Goal: Task Accomplishment & Management: Use online tool/utility

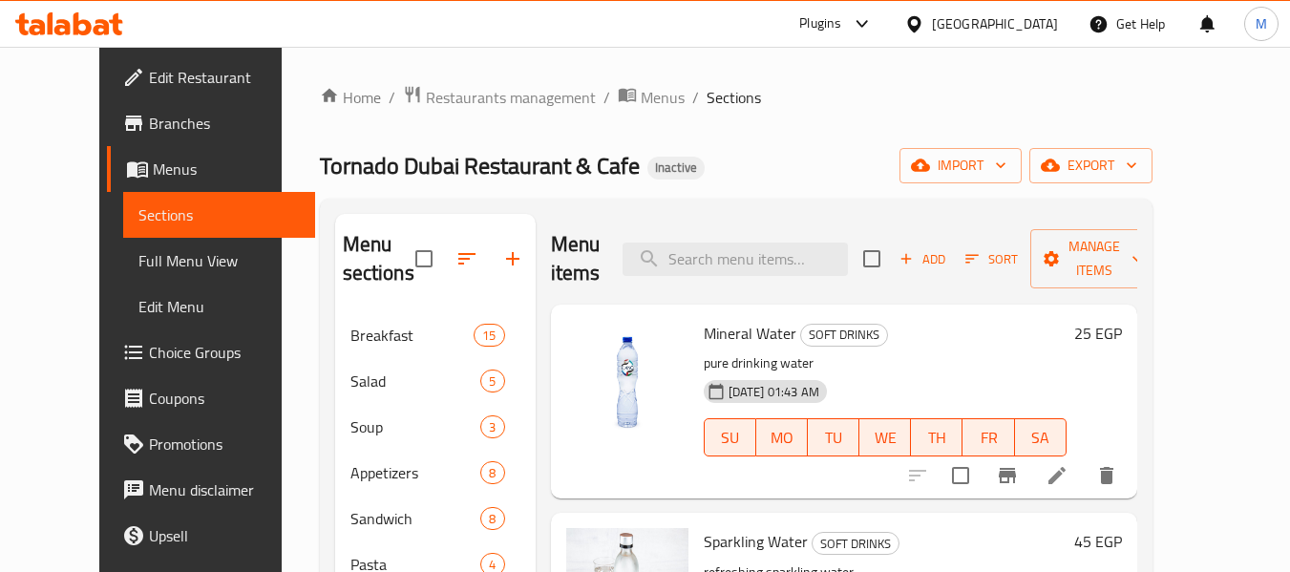
scroll to position [137, 0]
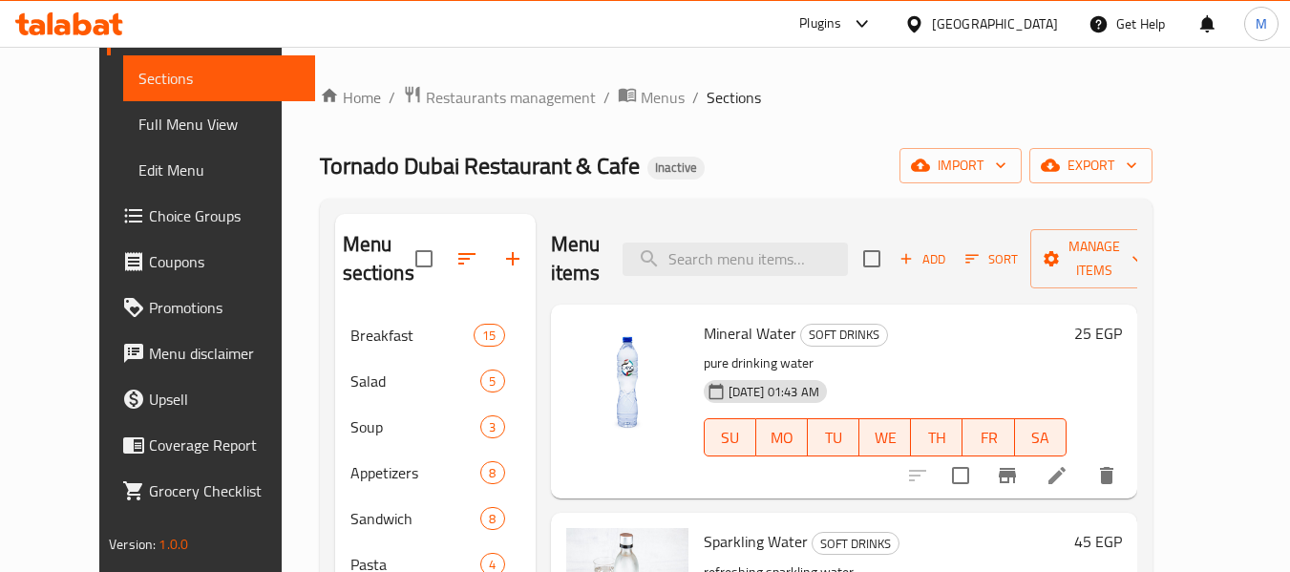
click at [1028, 23] on div "Egypt" at bounding box center [995, 23] width 126 height 21
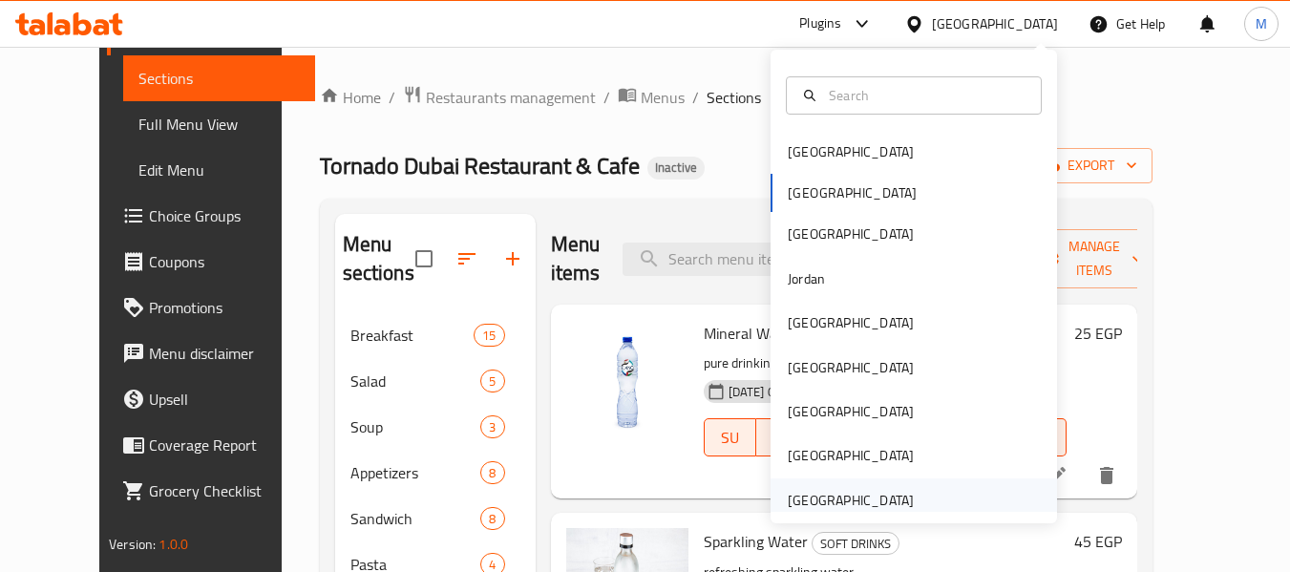
click at [879, 500] on div "United Arab Emirates" at bounding box center [851, 500] width 126 height 21
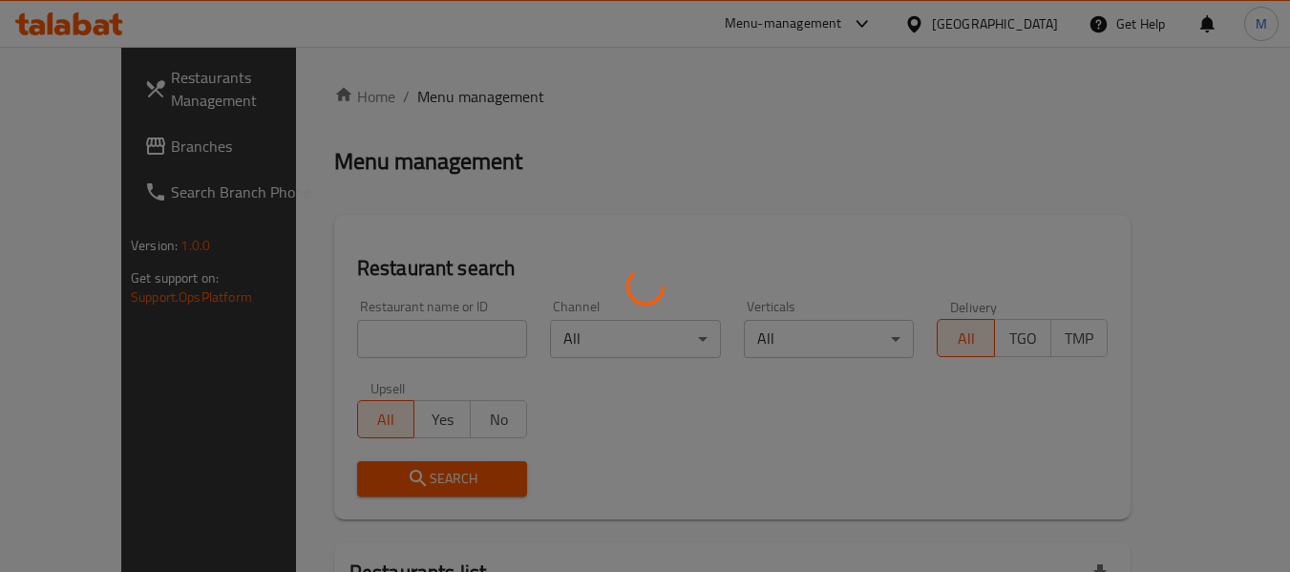
click at [396, 307] on div at bounding box center [645, 286] width 1290 height 572
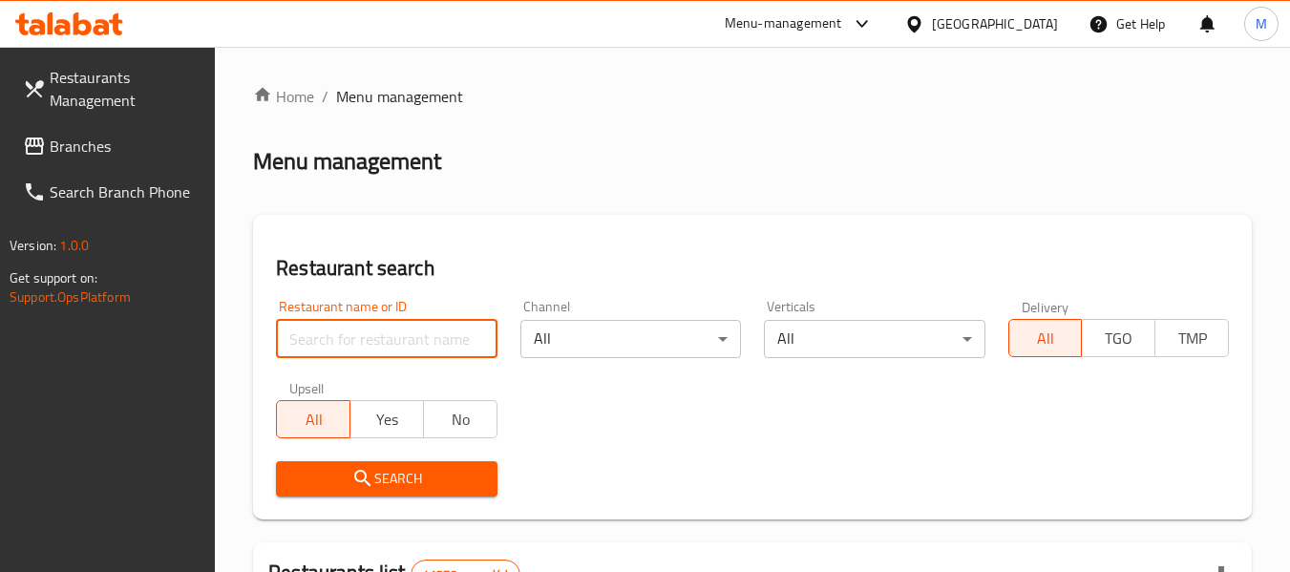
drag, startPoint x: 396, startPoint y: 327, endPoint x: 401, endPoint y: 346, distance: 19.7
click at [396, 327] on input "search" at bounding box center [386, 339] width 221 height 38
click at [407, 352] on input "search" at bounding box center [386, 339] width 221 height 38
paste input "13387"
type input "13387"
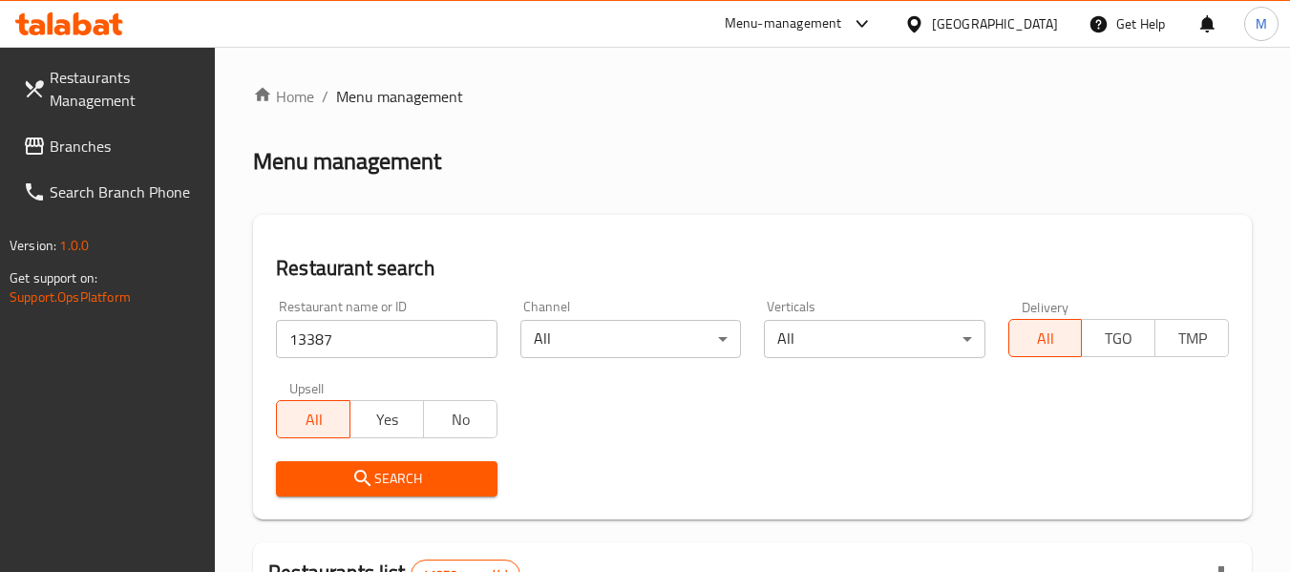
click at [404, 473] on span "Search" at bounding box center [386, 479] width 190 height 24
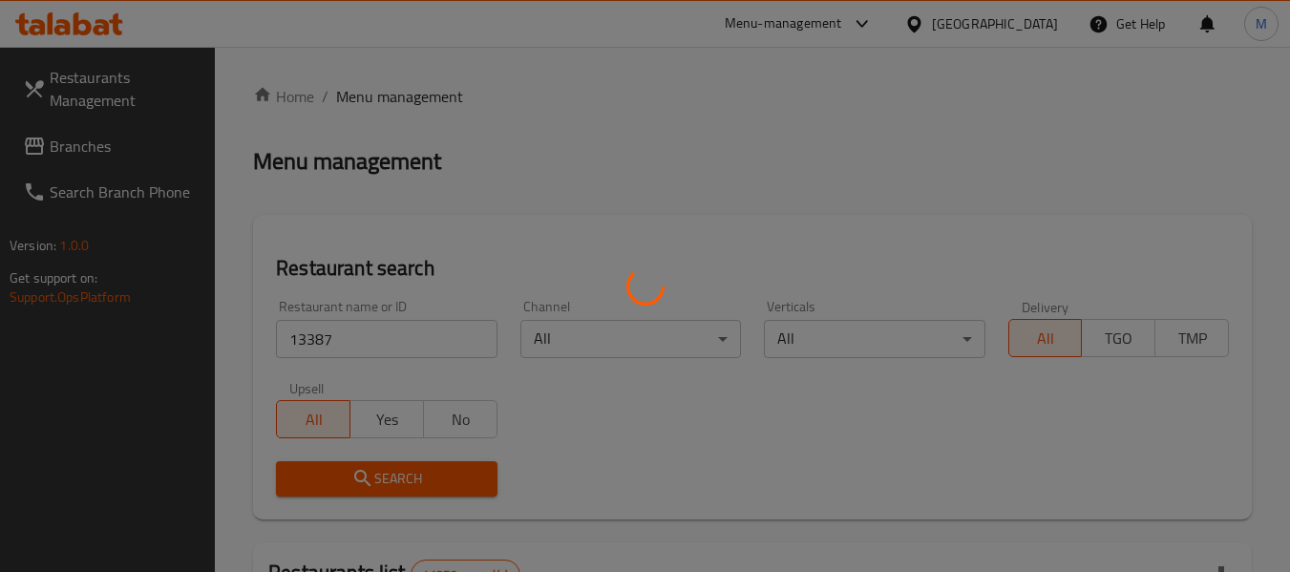
click at [404, 473] on div at bounding box center [645, 286] width 1290 height 572
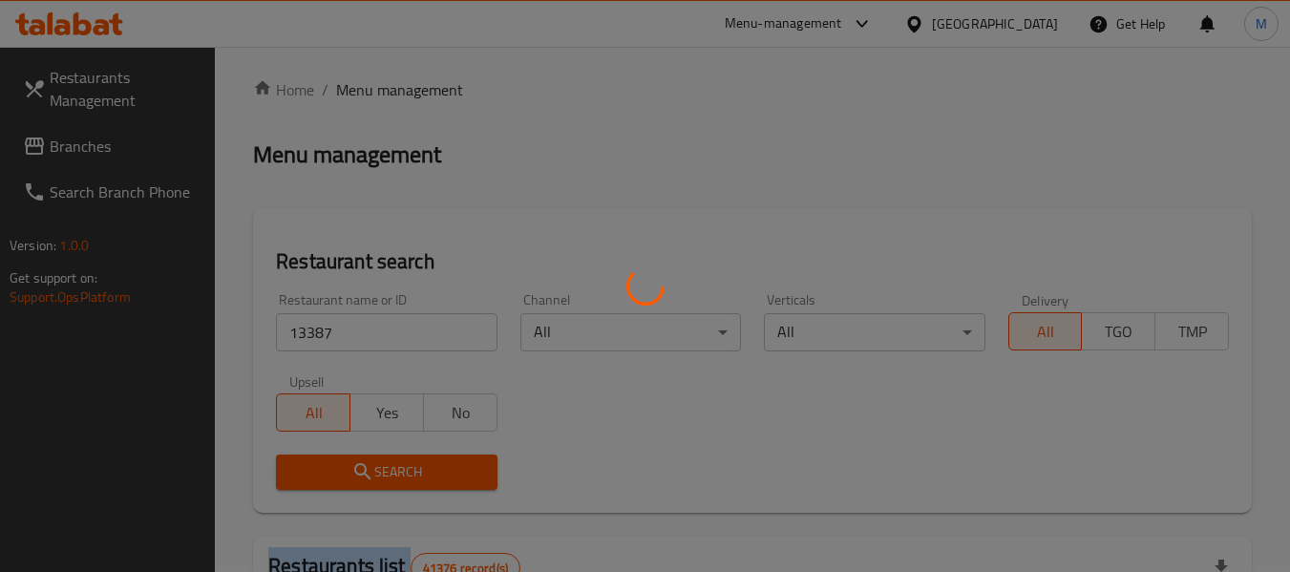
scroll to position [280, 0]
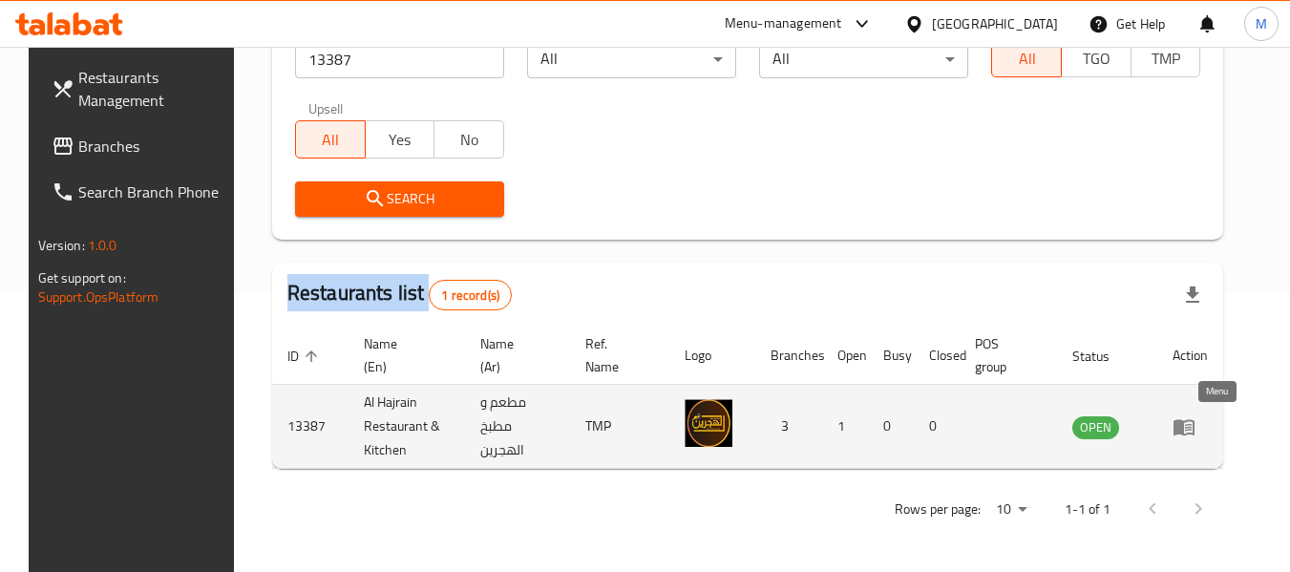
click at [1196, 419] on icon "enhanced table" at bounding box center [1184, 426] width 23 height 23
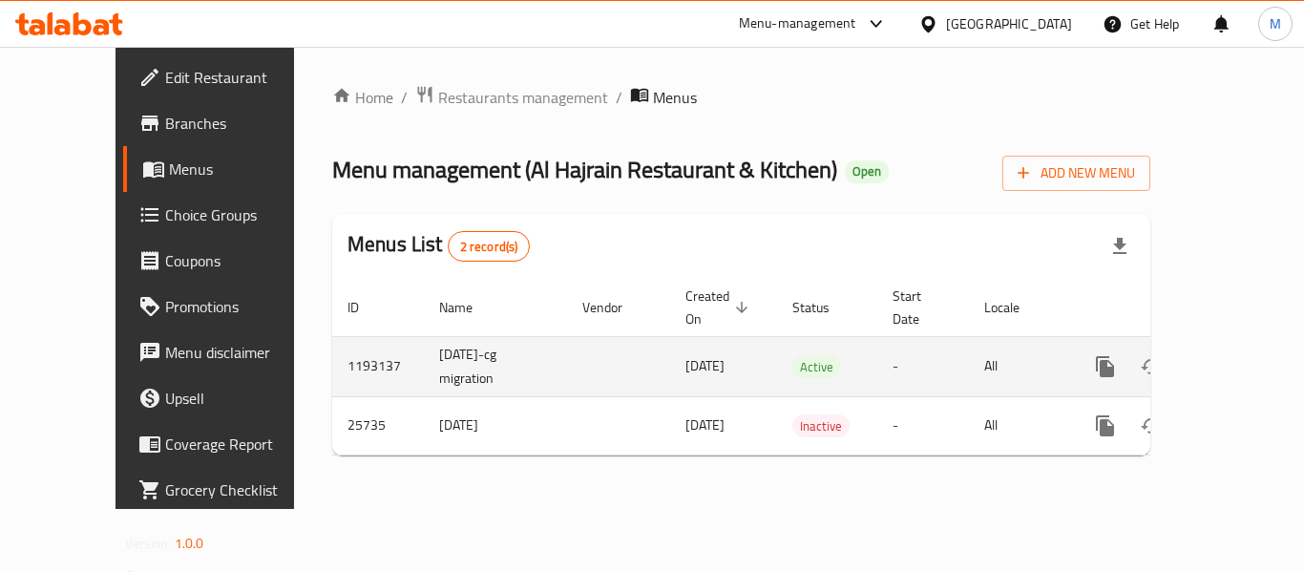
click at [1232, 355] on icon "enhanced table" at bounding box center [1243, 366] width 23 height 23
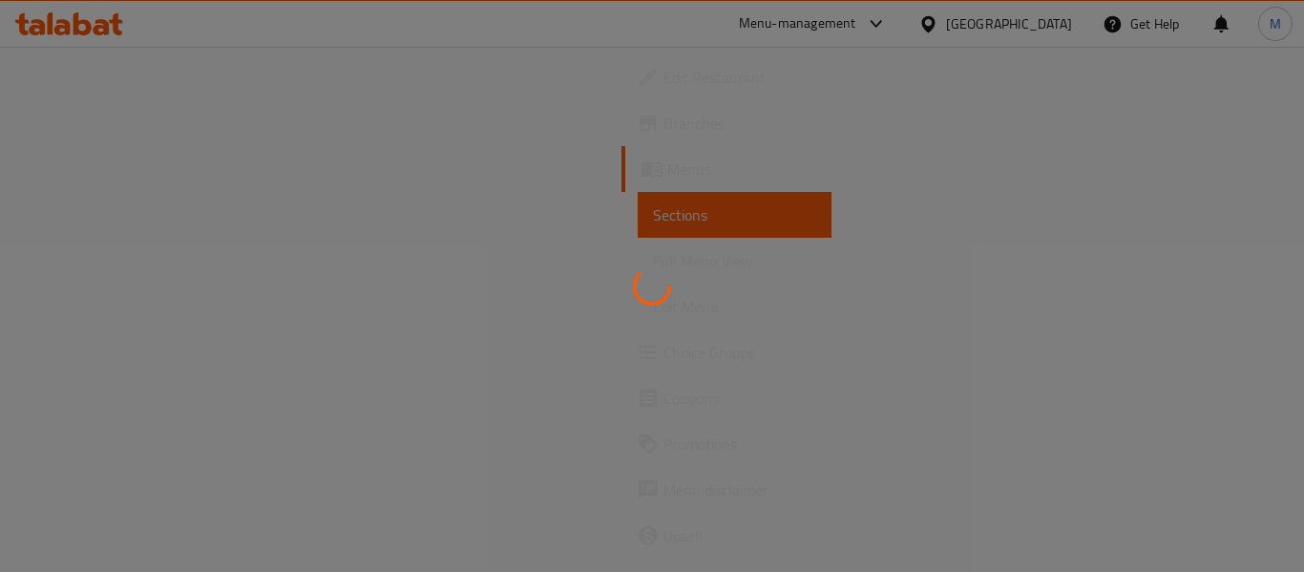
click at [1232, 348] on div at bounding box center [652, 286] width 1304 height 572
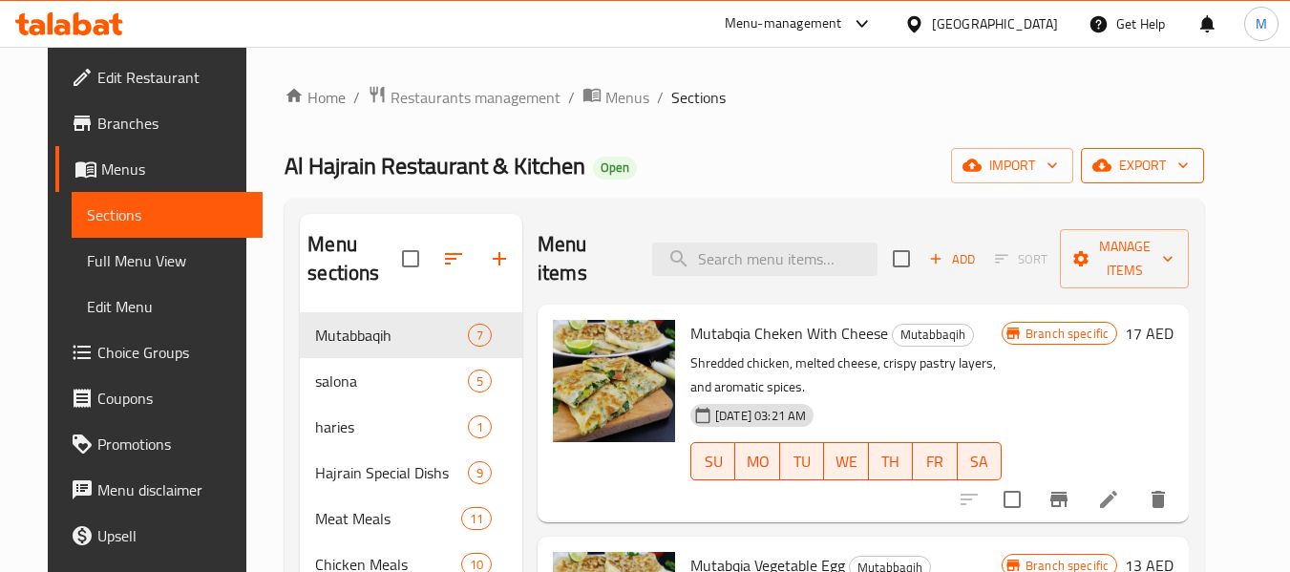
click at [1189, 165] on span "export" at bounding box center [1142, 166] width 93 height 24
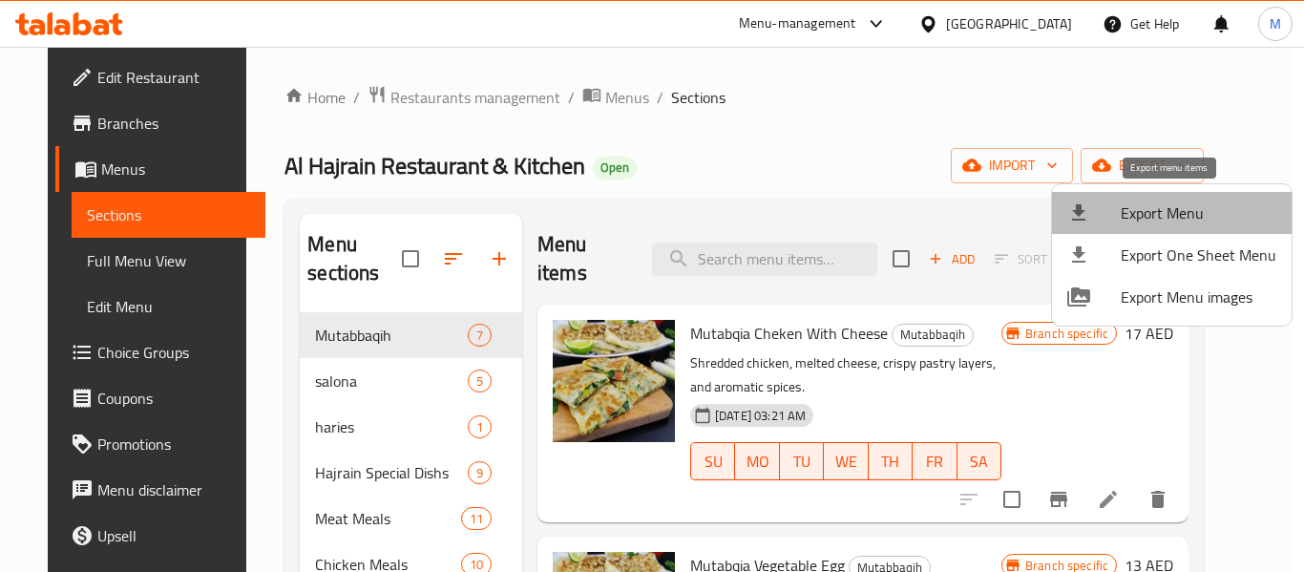
click at [1182, 217] on span "Export Menu" at bounding box center [1199, 212] width 156 height 23
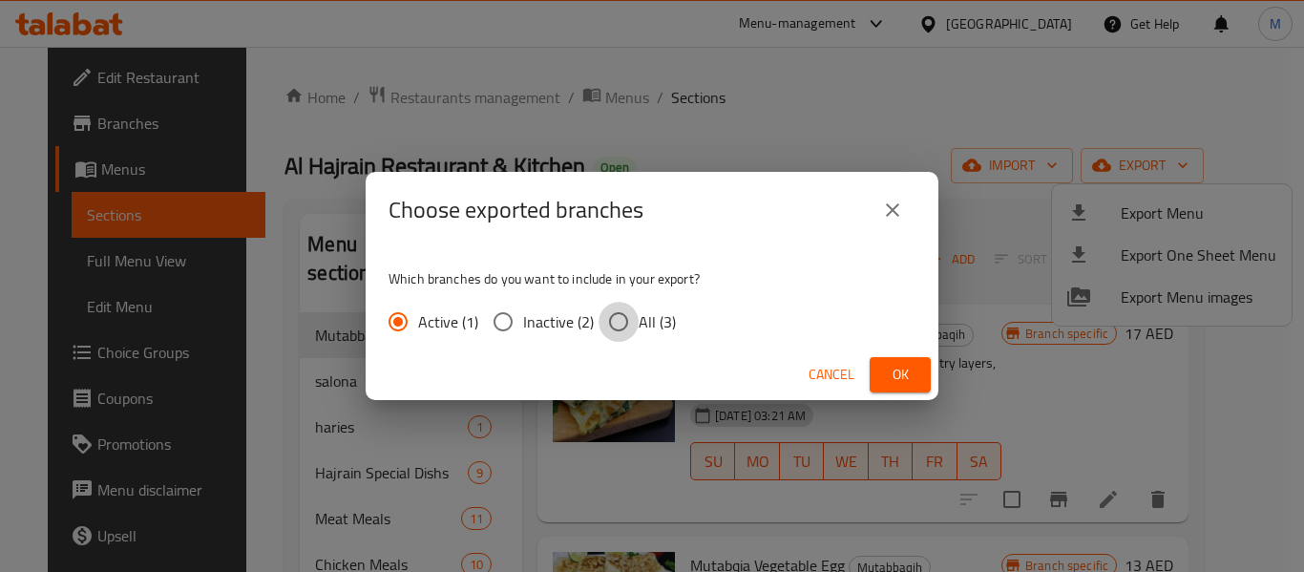
drag, startPoint x: 629, startPoint y: 315, endPoint x: 646, endPoint y: 323, distance: 17.9
click at [629, 316] on input "All (3)" at bounding box center [619, 322] width 40 height 40
radio input "true"
click at [885, 377] on span "Ok" at bounding box center [900, 375] width 31 height 24
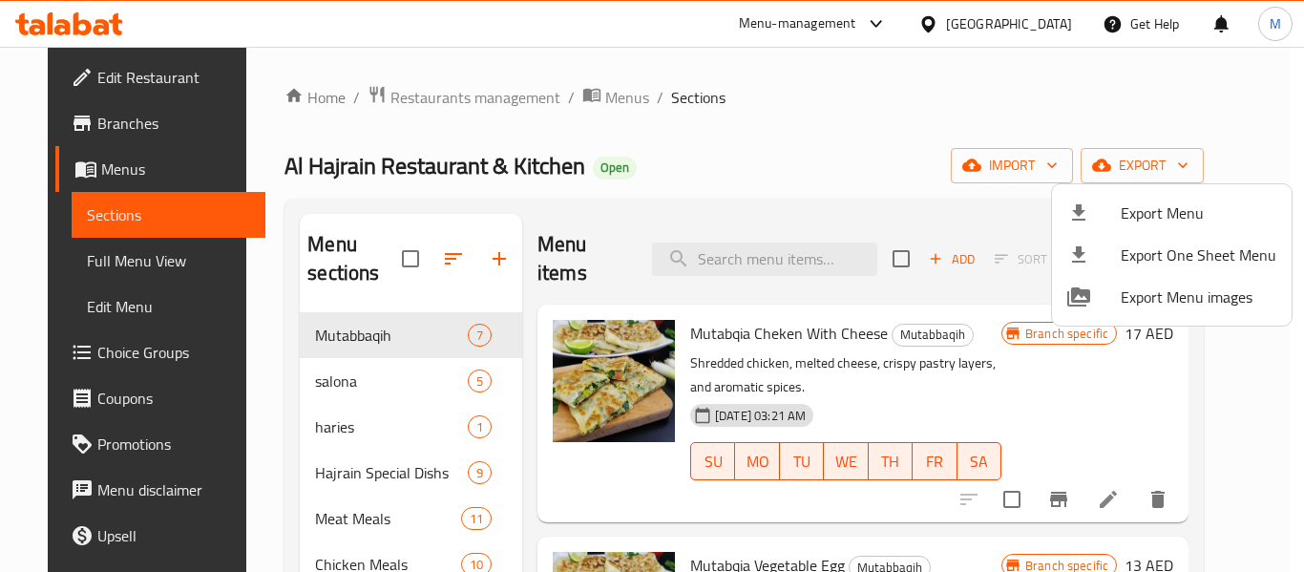
click at [82, 120] on div at bounding box center [652, 286] width 1304 height 572
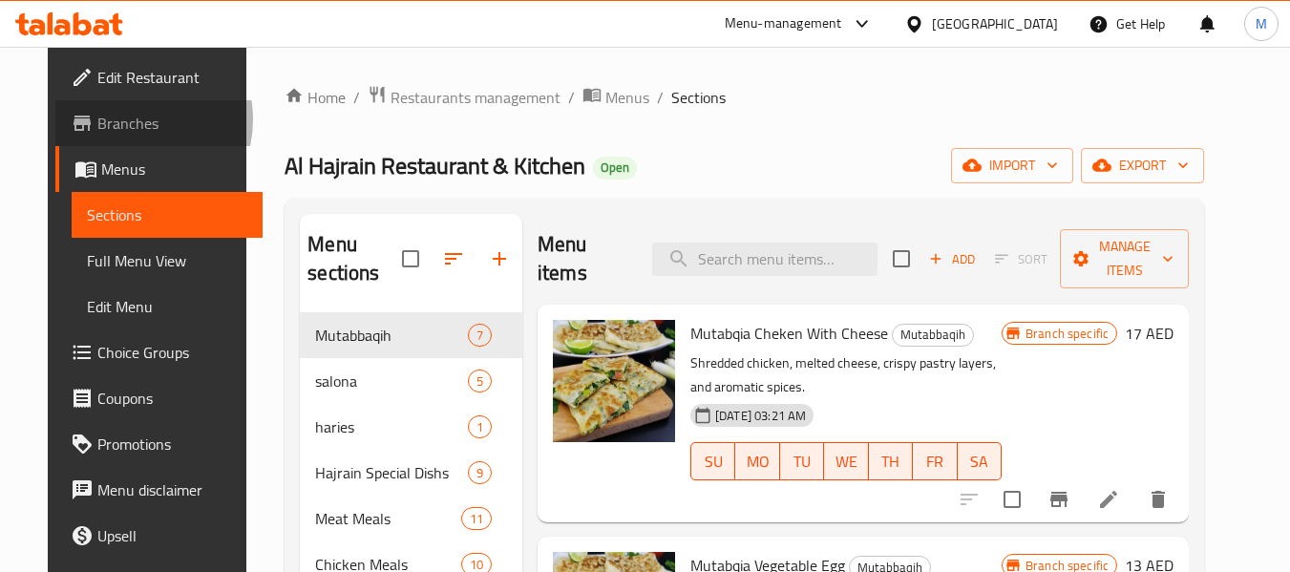
click at [97, 119] on span "Branches" at bounding box center [172, 123] width 151 height 23
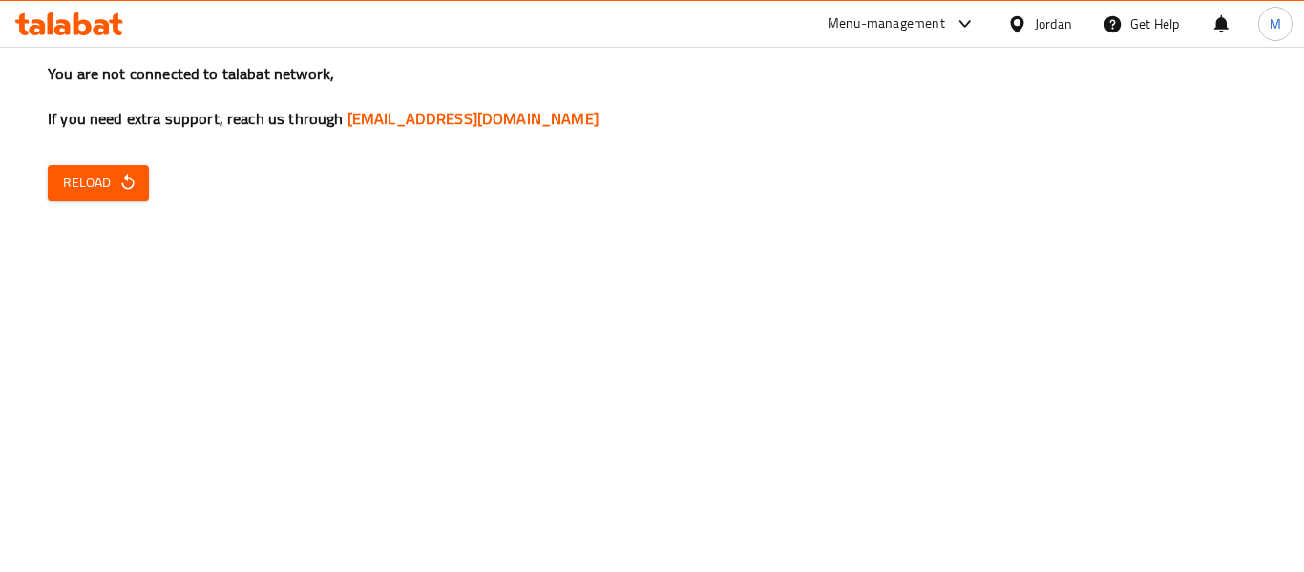
click at [74, 194] on span "Reload" at bounding box center [98, 183] width 71 height 24
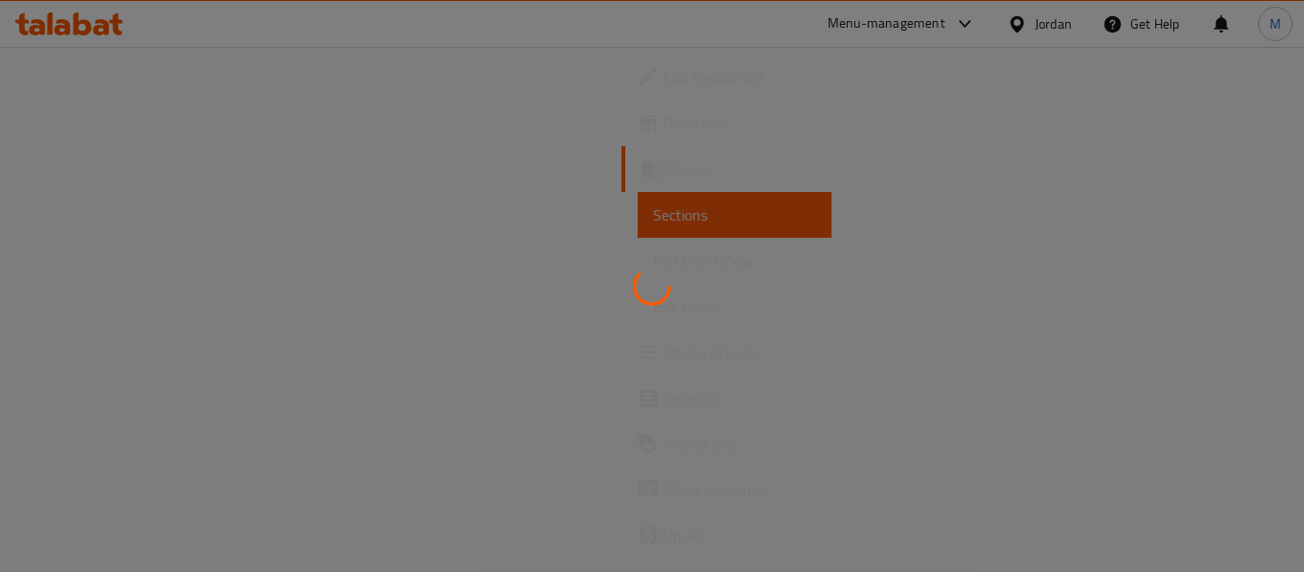
click at [1031, 23] on div at bounding box center [652, 286] width 1304 height 572
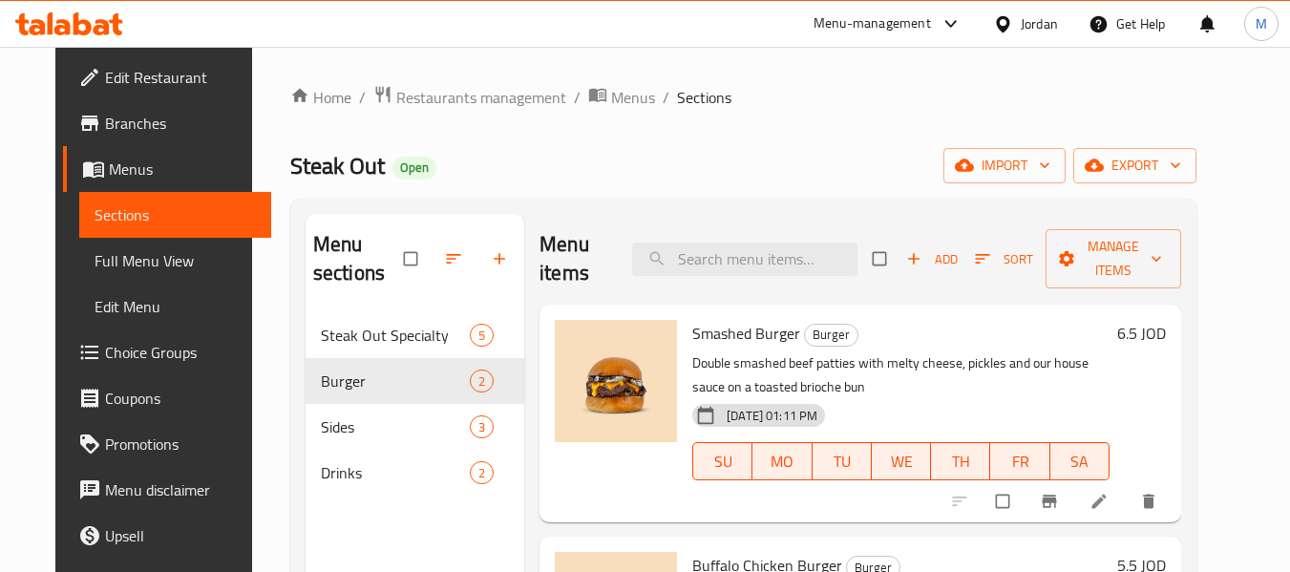
click at [1002, 29] on icon at bounding box center [1002, 23] width 13 height 16
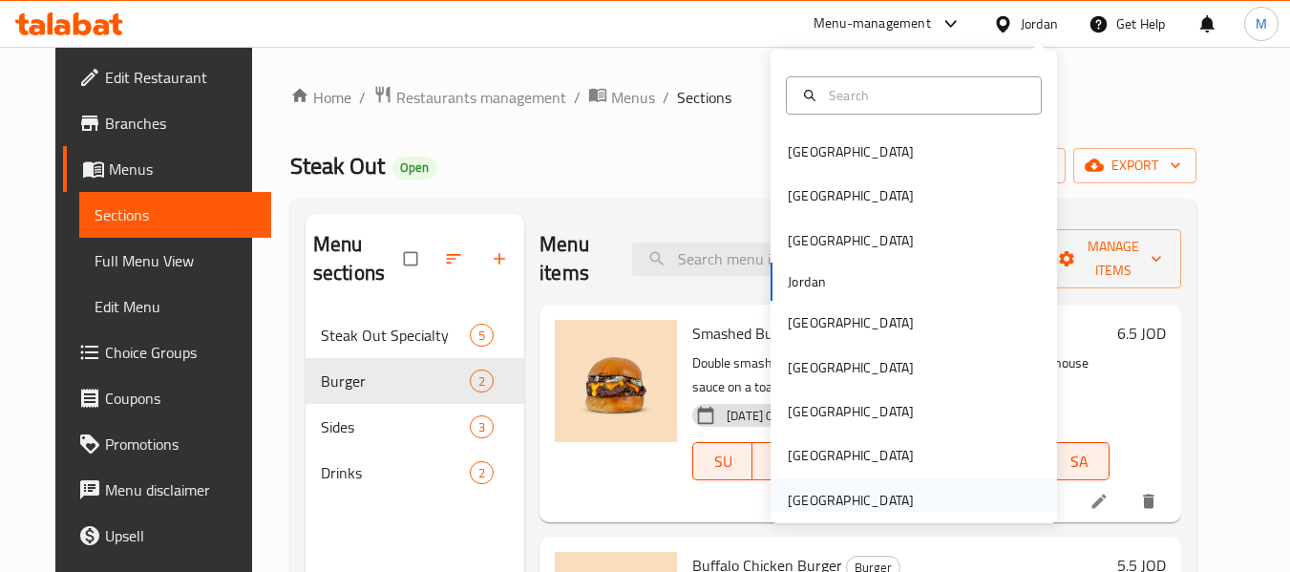
click at [862, 502] on div "United Arab Emirates" at bounding box center [851, 500] width 126 height 21
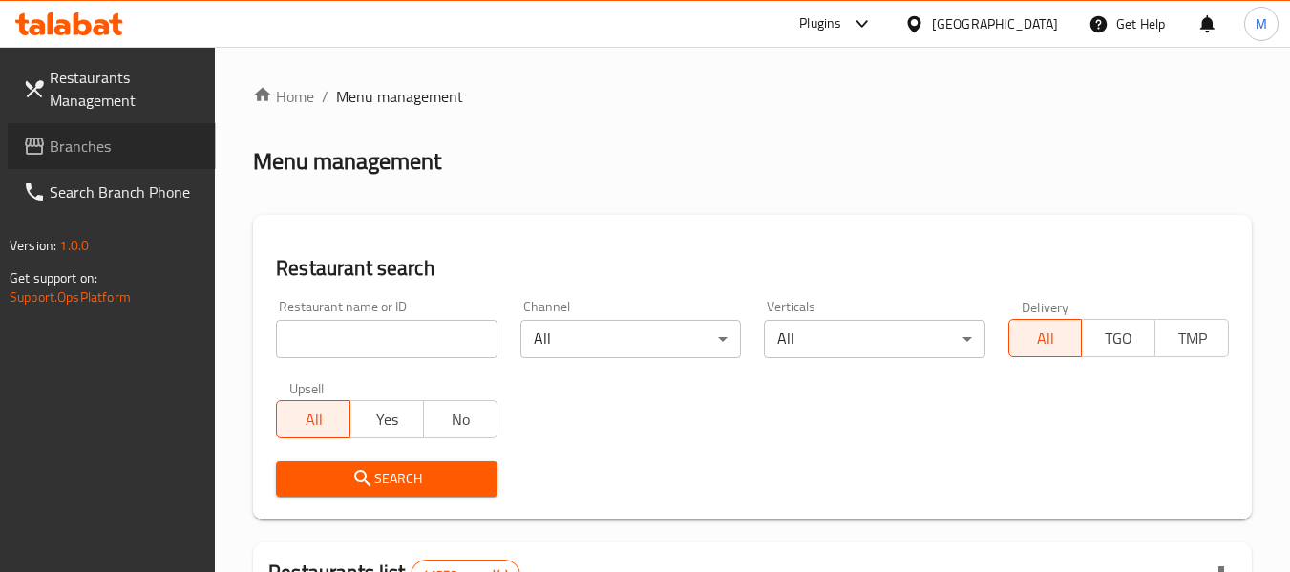
click at [88, 157] on span "Branches" at bounding box center [125, 146] width 151 height 23
